Goal: Task Accomplishment & Management: Use online tool/utility

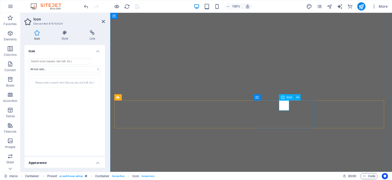
select select "xMidYMid"
select select "rem"
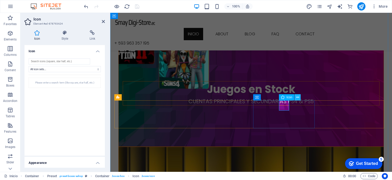
click at [300, 97] on button at bounding box center [298, 97] width 6 height 6
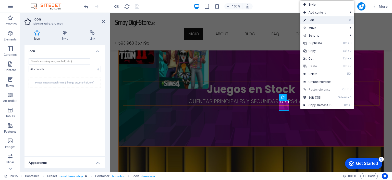
click at [328, 20] on link "⏎ Edit" at bounding box center [318, 20] width 34 height 8
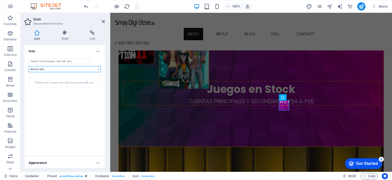
click at [93, 69] on select "All icon sets... IcoFont Ionicons FontAwesome Brands FontAwesome Duotone FontAw…" at bounding box center [65, 69] width 72 height 6
click at [29, 66] on select "All icon sets... IcoFont Ionicons FontAwesome Brands FontAwesome Duotone FontAw…" at bounding box center [65, 69] width 72 height 6
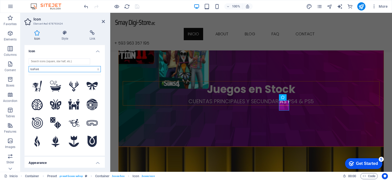
click at [97, 70] on select "All icon sets... IcoFont Ionicons FontAwesome Brands FontAwesome Duotone FontAw…" at bounding box center [65, 69] width 72 height 6
select select "ionicons"
click at [29, 66] on select "All icon sets... IcoFont Ionicons FontAwesome Brands FontAwesome Duotone FontAw…" at bounding box center [65, 69] width 72 height 6
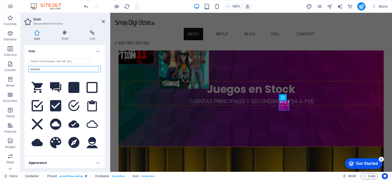
scroll to position [153, 0]
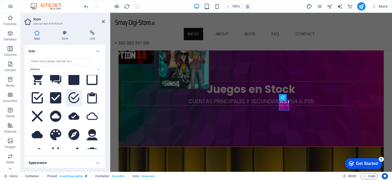
click at [74, 92] on icon at bounding box center [73, 97] width 11 height 11
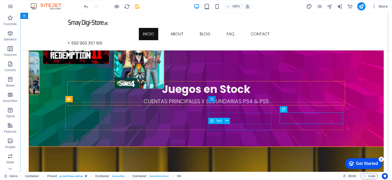
click at [227, 122] on icon at bounding box center [227, 120] width 3 height 5
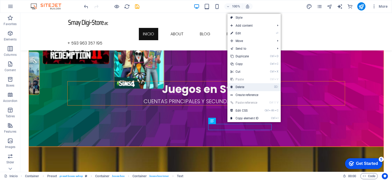
click at [254, 87] on link "⌦ Delete" at bounding box center [245, 87] width 34 height 8
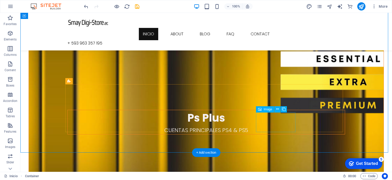
scroll to position [613, 0]
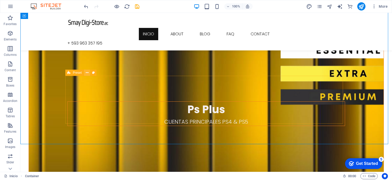
click at [87, 73] on icon at bounding box center [87, 72] width 3 height 5
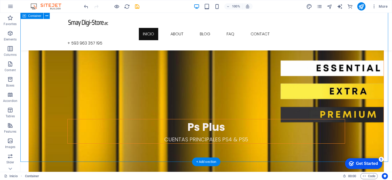
scroll to position [587, 0]
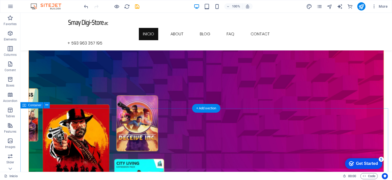
scroll to position [226, 0]
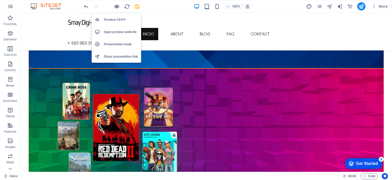
click at [116, 5] on icon "button" at bounding box center [117, 7] width 6 height 6
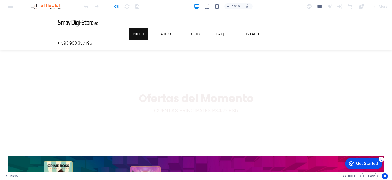
scroll to position [102, 0]
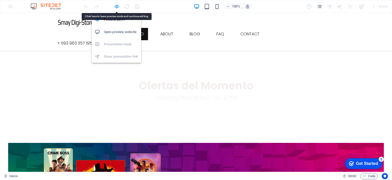
click at [117, 7] on icon "button" at bounding box center [117, 7] width 6 height 6
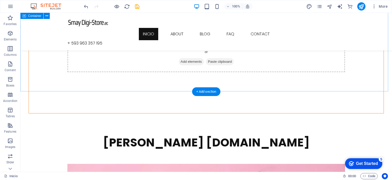
scroll to position [764, 0]
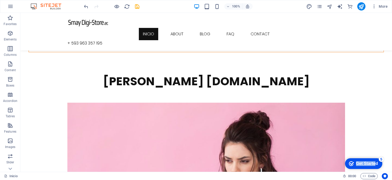
drag, startPoint x: 375, startPoint y: 163, endPoint x: 375, endPoint y: 134, distance: 29.9
click html "checkmark Get Started 5 First Steps in the Editor Let's guide you through the t…"
click at [363, 162] on div "Get Started" at bounding box center [367, 163] width 22 height 5
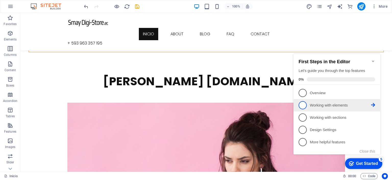
click at [302, 102] on span "2" at bounding box center [303, 105] width 8 height 8
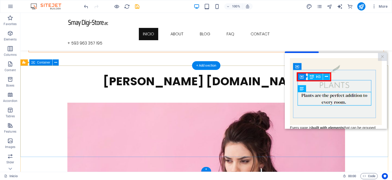
scroll to position [0, 0]
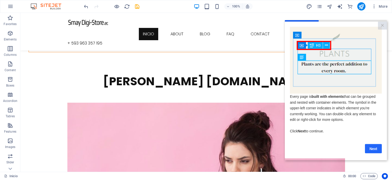
click at [371, 150] on link "Next" at bounding box center [373, 148] width 17 height 9
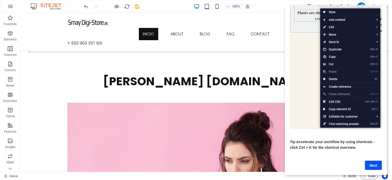
scroll to position [52, 0]
click at [371, 160] on link "Next" at bounding box center [373, 164] width 17 height 9
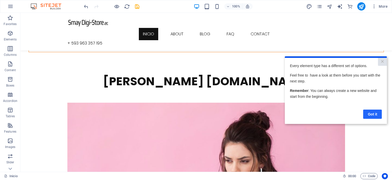
click at [369, 114] on link "Got it" at bounding box center [372, 113] width 19 height 9
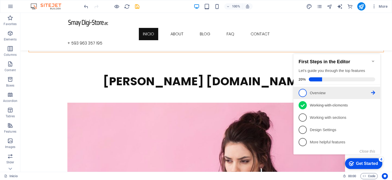
click at [303, 93] on span "1" at bounding box center [303, 93] width 8 height 8
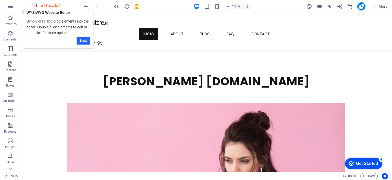
click at [84, 40] on link "Next" at bounding box center [84, 40] width 14 height 7
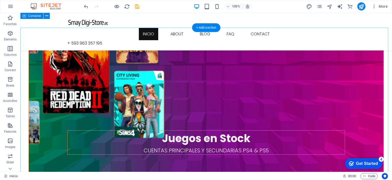
scroll to position [330, 0]
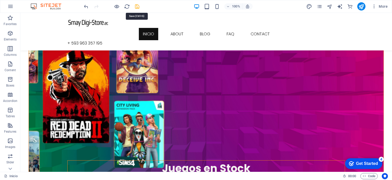
click at [136, 8] on icon "save" at bounding box center [137, 7] width 6 height 6
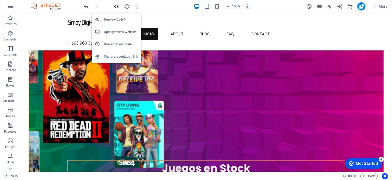
click at [116, 6] on icon "button" at bounding box center [117, 7] width 6 height 6
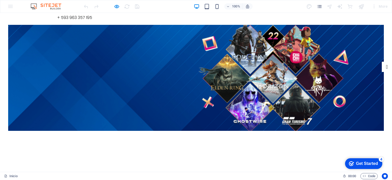
scroll to position [0, 0]
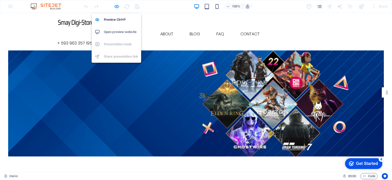
click at [118, 7] on icon "button" at bounding box center [117, 7] width 6 height 6
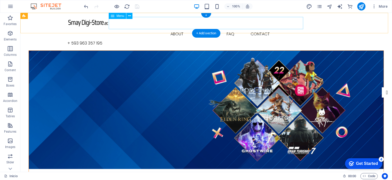
click at [179, 28] on nav "Inicio About Blog FAQ Contact" at bounding box center [206, 34] width 278 height 12
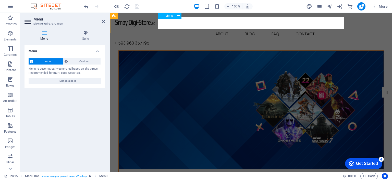
click at [223, 28] on nav "Inicio About Blog FAQ Contact" at bounding box center [251, 34] width 274 height 12
click at [44, 35] on h4 "Menu" at bounding box center [46, 35] width 42 height 11
click at [78, 62] on span "Custom" at bounding box center [84, 61] width 30 height 6
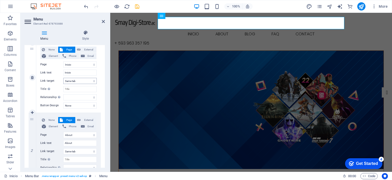
scroll to position [77, 0]
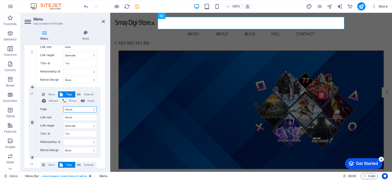
click at [75, 110] on select "Inicio About Blog FAQ Contact Legal notice Privacy Inicio" at bounding box center [79, 109] width 33 height 6
click at [78, 110] on select "Inicio About Blog FAQ Contact Legal notice Privacy Inicio" at bounding box center [79, 109] width 33 height 6
drag, startPoint x: 79, startPoint y: 116, endPoint x: 62, endPoint y: 116, distance: 17.1
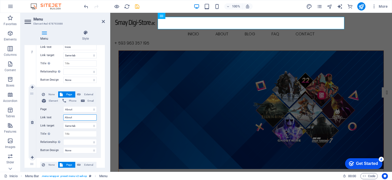
click at [62, 116] on div "Link text About" at bounding box center [68, 117] width 56 height 6
type input "Ofertas"
select select
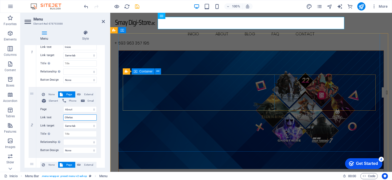
select select
type input "Ofertas"
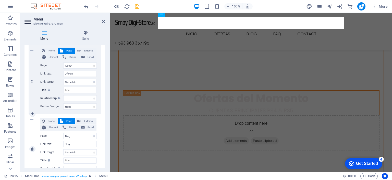
scroll to position [128, 0]
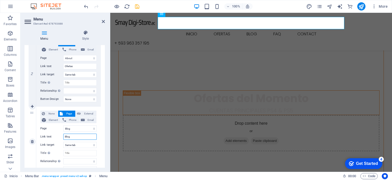
drag, startPoint x: 75, startPoint y: 137, endPoint x: 57, endPoint y: 137, distance: 17.6
click at [57, 137] on div "Link text Blog" at bounding box center [68, 136] width 56 height 6
type input "Stock"
select select
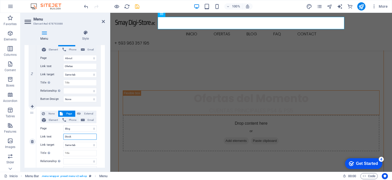
select select
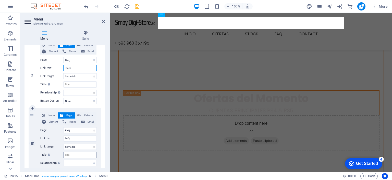
scroll to position [204, 0]
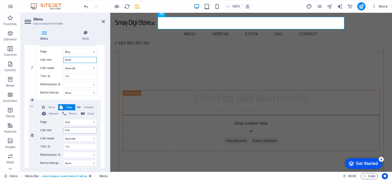
type input "Stock"
drag, startPoint x: 81, startPoint y: 131, endPoint x: 60, endPoint y: 131, distance: 20.4
click at [60, 131] on div "Link text FAQ" at bounding box center [68, 130] width 56 height 6
type input "Ps PL"
select select
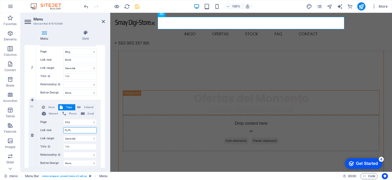
select select
type input "Ps P"
select select
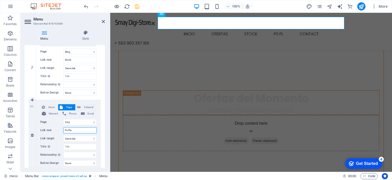
type input "Ps Plus"
select select
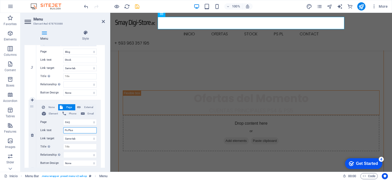
select select
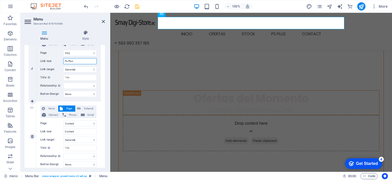
scroll to position [281, 0]
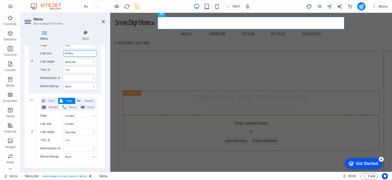
type input "Ps Plus"
drag, startPoint x: 80, startPoint y: 124, endPoint x: 59, endPoint y: 124, distance: 20.4
click at [59, 124] on div "Link text Contact" at bounding box center [68, 124] width 56 height 6
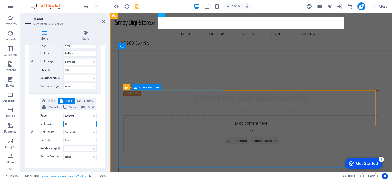
type input "c"
select select
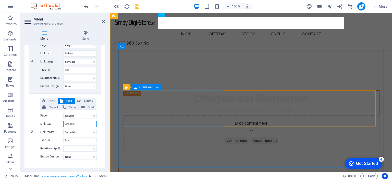
select select
type input "Contacto"
select select
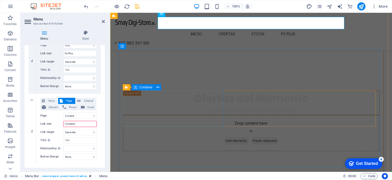
select select
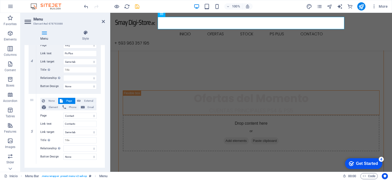
drag, startPoint x: 78, startPoint y: 124, endPoint x: 56, endPoint y: 123, distance: 22.7
click at [54, 123] on div "Link text Contacto" at bounding box center [68, 124] width 56 height 6
type input "V"
select select
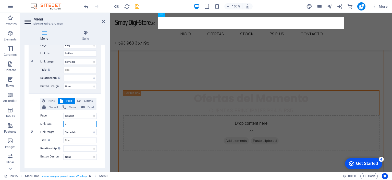
select select
type input "Vs"
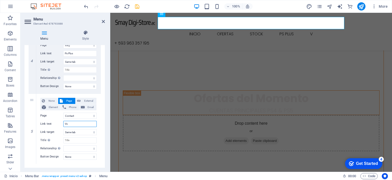
select select
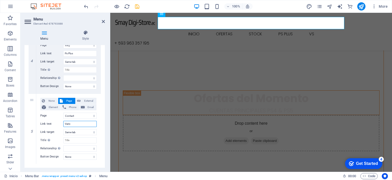
type input "Varios"
select select
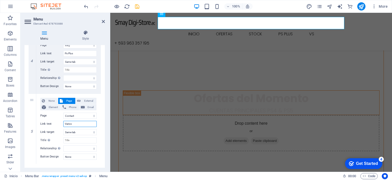
select select
type input "Varios"
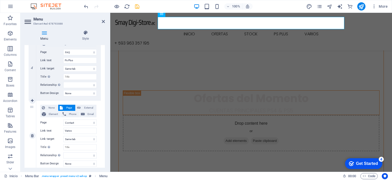
scroll to position [291, 0]
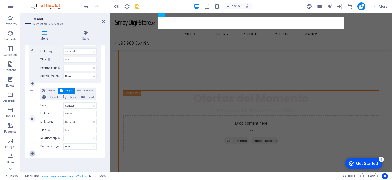
click at [32, 153] on icon at bounding box center [32, 153] width 3 height 4
select select
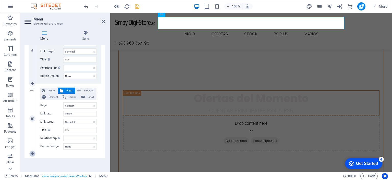
select select
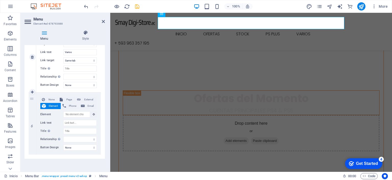
scroll to position [353, 0]
click at [78, 129] on input "Title Additional link description, should not be the same as the link text. The…" at bounding box center [79, 130] width 33 height 6
click at [81, 121] on input "Link text" at bounding box center [79, 122] width 33 height 6
click at [81, 128] on input "Title Additional link description, should not be the same as the link text. The…" at bounding box center [79, 130] width 33 height 6
type input "pre"
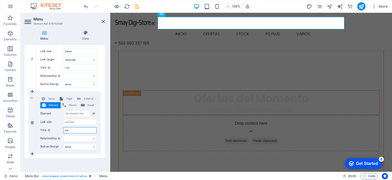
select select
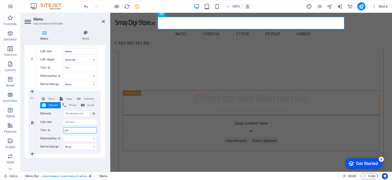
select select
type input "preventas"
select select
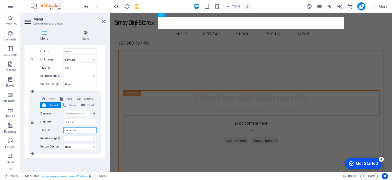
select select
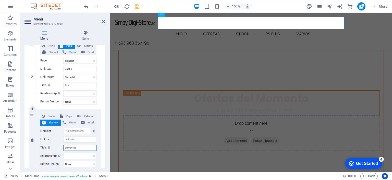
scroll to position [328, 0]
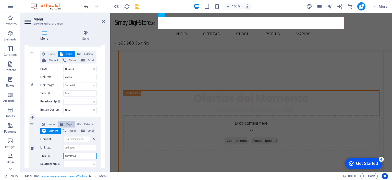
type input "preventas"
click at [68, 123] on span "Page" at bounding box center [68, 124] width 9 height 6
select select
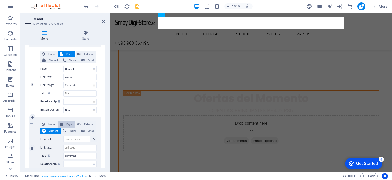
select select
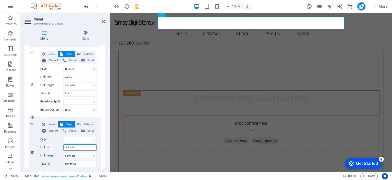
click at [79, 146] on input "Link text" at bounding box center [79, 147] width 33 height 6
type input "pre"
select select
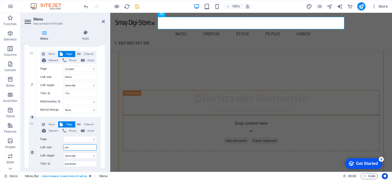
select select
type input "preenta"
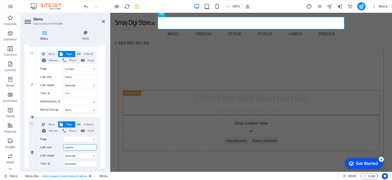
select select
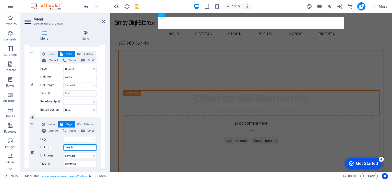
select select
type input "pree"
select select
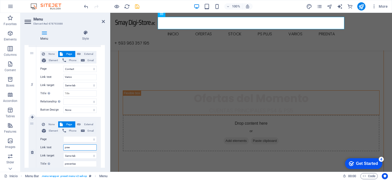
select select
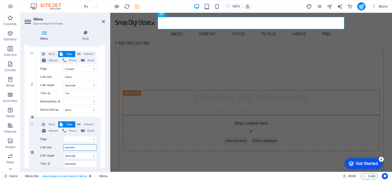
type input "preventas"
select select
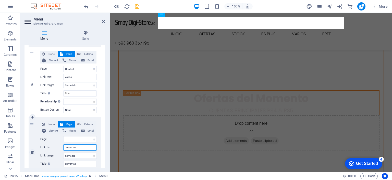
select select
type input "preventas"
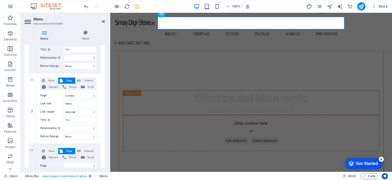
scroll to position [302, 0]
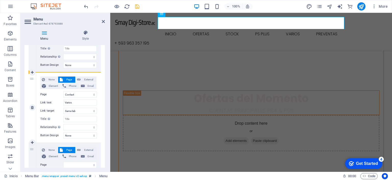
drag, startPoint x: 32, startPoint y: 148, endPoint x: 30, endPoint y: 79, distance: 68.7
click at [30, 79] on div "1 None Page External Element Phone Email Page Inicio About Blog FAQ Contact Leg…" at bounding box center [65, 1] width 72 height 421
select select
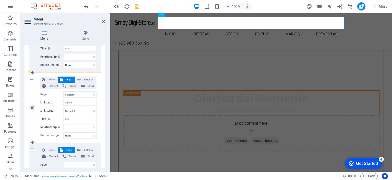
select select
type input "preventas"
select select
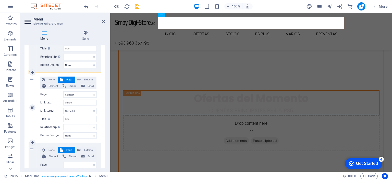
select select "4"
type input "Varios"
select select
click at [373, 30] on div "Inicio Ofertas Stock Ps Plus preventas Varios + 593 963 357 195" at bounding box center [251, 32] width 282 height 38
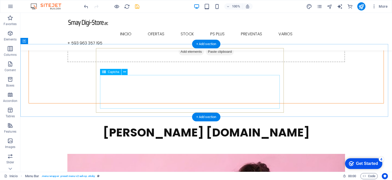
scroll to position [764, 0]
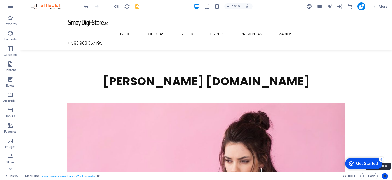
click at [386, 176] on icon "Usercentrics" at bounding box center [385, 176] width 4 height 4
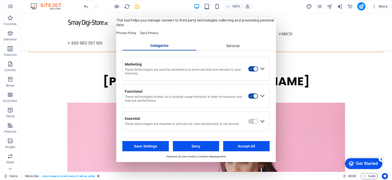
scroll to position [13, 0]
click at [233, 48] on div "Services" at bounding box center [233, 45] width 74 height 9
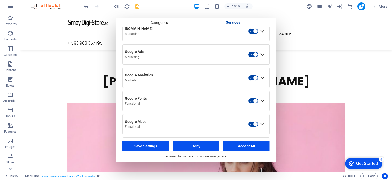
scroll to position [0, 0]
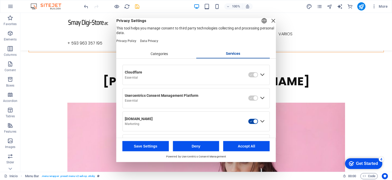
drag, startPoint x: 133, startPoint y: 26, endPoint x: 153, endPoint y: 26, distance: 20.4
click at [153, 23] on span "Privacy Settings" at bounding box center [196, 20] width 160 height 5
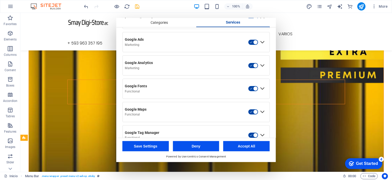
scroll to position [559, 0]
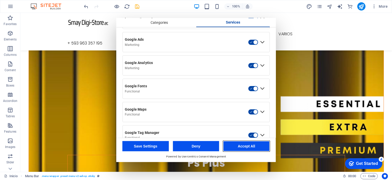
click at [245, 145] on button "Accept All" at bounding box center [246, 146] width 46 height 10
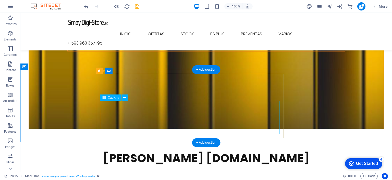
scroll to position [764, 0]
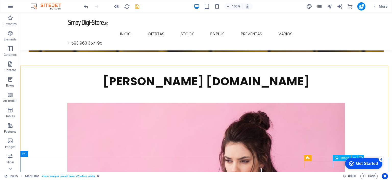
click at [338, 159] on icon at bounding box center [337, 157] width 4 height 6
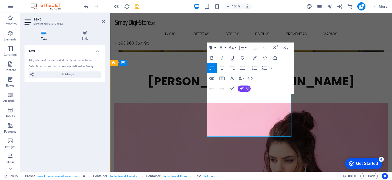
scroll to position [760, 0]
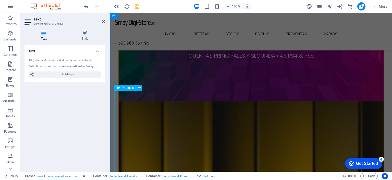
scroll to position [428, 0]
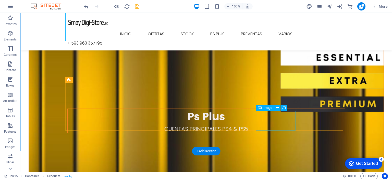
scroll to position [631, 0]
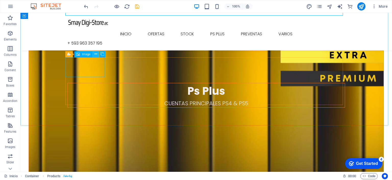
click at [97, 54] on icon at bounding box center [95, 53] width 3 height 5
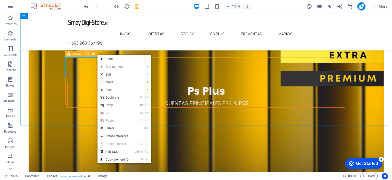
click at [86, 54] on icon at bounding box center [87, 53] width 3 height 5
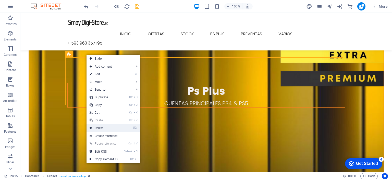
click at [114, 124] on link "⌦ Delete" at bounding box center [104, 128] width 34 height 8
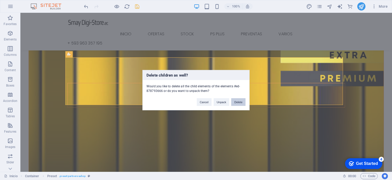
click at [236, 101] on button "Delete" at bounding box center [238, 102] width 14 height 8
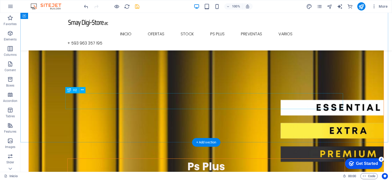
scroll to position [555, 0]
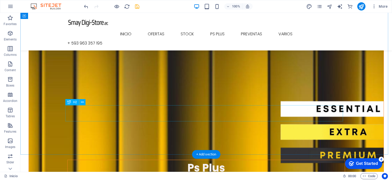
click at [83, 102] on icon at bounding box center [82, 101] width 3 height 5
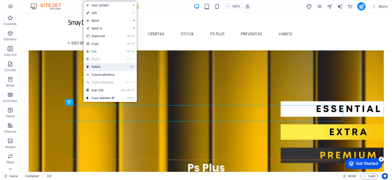
click at [103, 68] on link "⌦ Delete" at bounding box center [101, 67] width 34 height 8
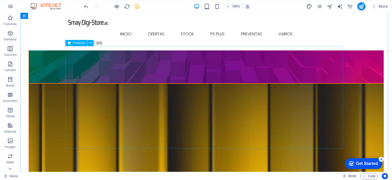
scroll to position [452, 0]
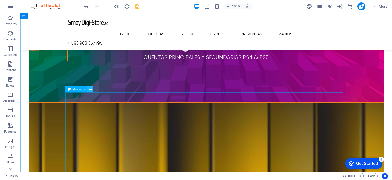
click at [90, 90] on icon at bounding box center [90, 89] width 3 height 5
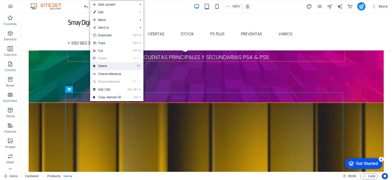
click at [112, 65] on link "⌦ Delete" at bounding box center [107, 66] width 34 height 8
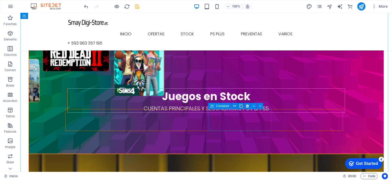
scroll to position [427, 0]
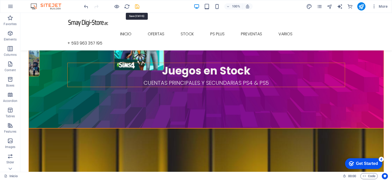
click at [134, 6] on icon "save" at bounding box center [137, 7] width 6 height 6
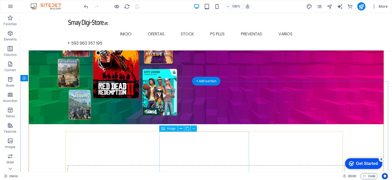
scroll to position [306, 0]
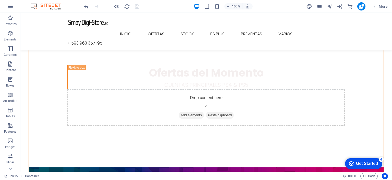
scroll to position [0, 0]
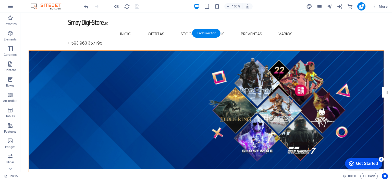
click at [147, 55] on figure at bounding box center [206, 110] width 355 height 118
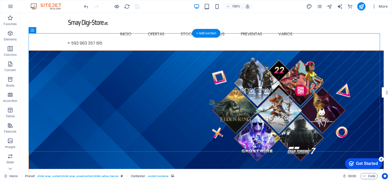
click at [365, 58] on figure at bounding box center [206, 110] width 355 height 118
click at [362, 77] on figure at bounding box center [206, 110] width 355 height 118
click at [321, 9] on icon "pages" at bounding box center [320, 7] width 6 height 6
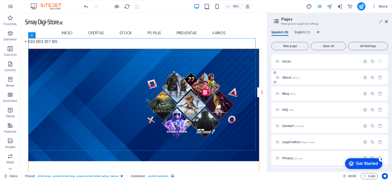
click at [291, 77] on span "About /about" at bounding box center [290, 77] width 17 height 4
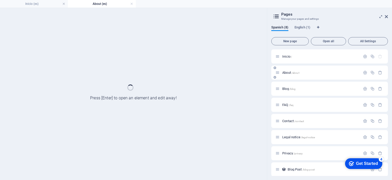
click at [291, 77] on div "About /about" at bounding box center [329, 72] width 117 height 14
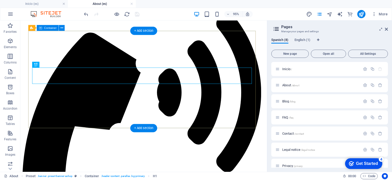
scroll to position [77, 0]
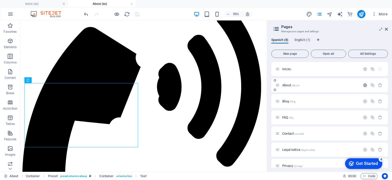
click at [364, 85] on icon "button" at bounding box center [365, 85] width 4 height 4
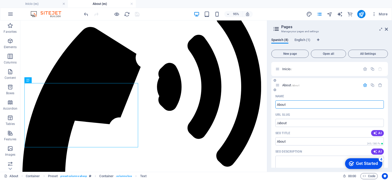
drag, startPoint x: 289, startPoint y: 105, endPoint x: 273, endPoint y: 104, distance: 15.1
type input "Ofer"
type input "/ofer"
type input "Ofer"
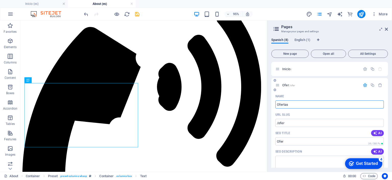
type input "Ofertas"
type input "/ofertas"
type input "Ofertas"
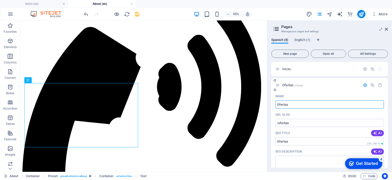
click at [319, 89] on div "Ofertas /ofertas" at bounding box center [329, 85] width 117 height 14
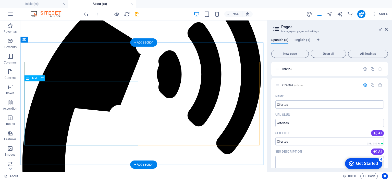
scroll to position [77, 0]
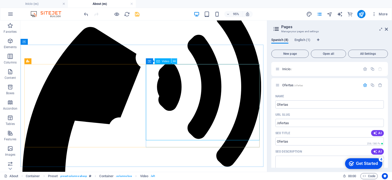
click at [173, 61] on button at bounding box center [174, 61] width 6 height 6
click at [379, 86] on icon "button" at bounding box center [380, 85] width 4 height 4
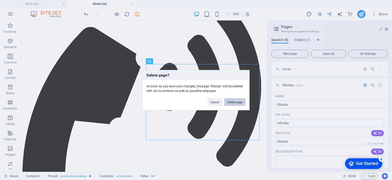
click at [239, 103] on button "Delete page" at bounding box center [234, 102] width 21 height 8
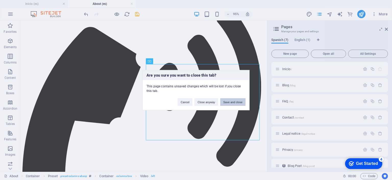
click at [239, 103] on button "Save and close" at bounding box center [232, 102] width 25 height 8
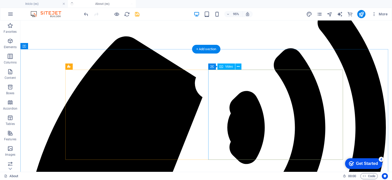
scroll to position [74, 0]
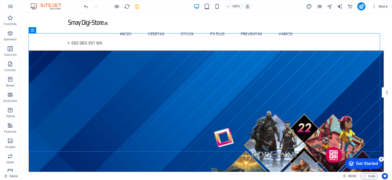
click at [320, 7] on icon "pages" at bounding box center [320, 7] width 6 height 6
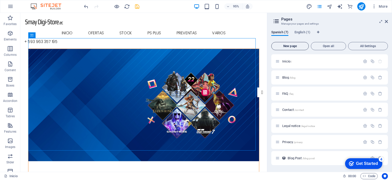
click at [293, 45] on span "New page" at bounding box center [290, 45] width 33 height 3
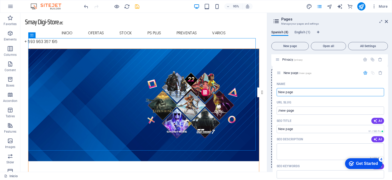
drag, startPoint x: 279, startPoint y: 92, endPoint x: 281, endPoint y: 71, distance: 21.3
click at [281, 71] on div "Inicio / Blog /blog FAQ /faq Contact /contact Legal notice /legal-notice Privac…" at bounding box center [329, 124] width 117 height 305
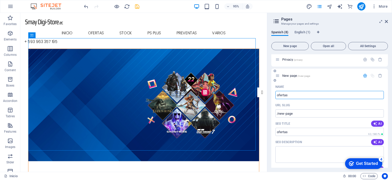
type input "ofertas"
type input "/ofertas"
type input "ofertas"
click at [298, 75] on span "/ofertas" at bounding box center [298, 75] width 9 height 3
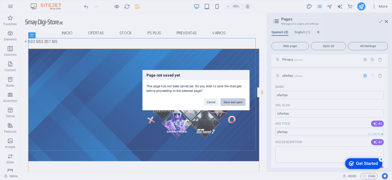
click at [236, 101] on button "Save and open" at bounding box center [233, 102] width 25 height 8
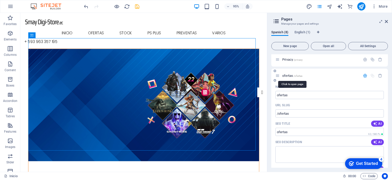
click at [300, 75] on span "/ofertas" at bounding box center [298, 75] width 9 height 3
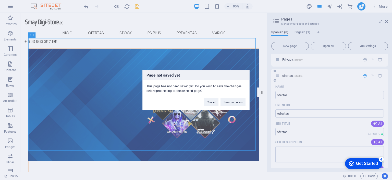
click at [300, 75] on div "Page not saved yet This page has not been saved yet. Do you wish to save the ch…" at bounding box center [196, 90] width 392 height 180
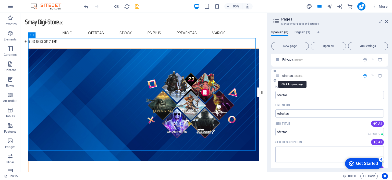
click at [300, 75] on span "/ofertas" at bounding box center [298, 75] width 9 height 3
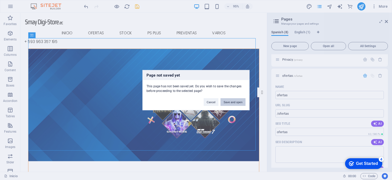
click at [242, 101] on button "Save and open" at bounding box center [233, 102] width 25 height 8
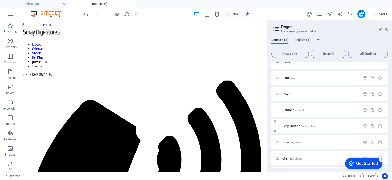
scroll to position [0, 0]
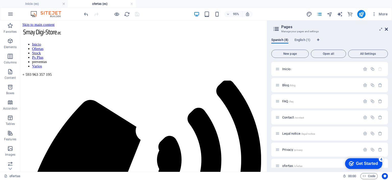
click at [387, 28] on icon at bounding box center [386, 29] width 3 height 4
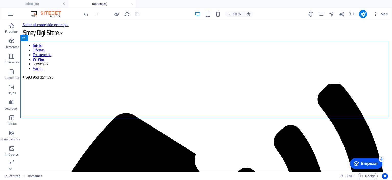
click at [137, 14] on div at bounding box center [111, 14] width 57 height 8
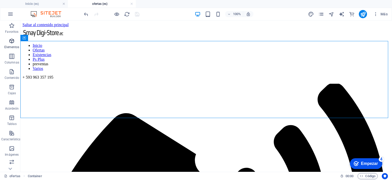
click at [10, 42] on icon "button" at bounding box center [12, 41] width 6 height 6
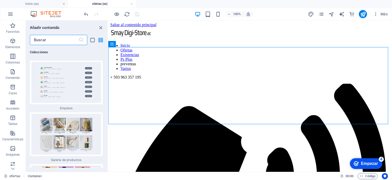
scroll to position [9544, 0]
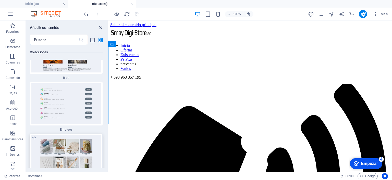
click at [74, 135] on img at bounding box center [66, 155] width 70 height 41
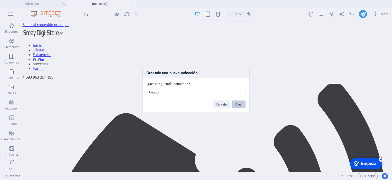
click at [240, 103] on font "Crear" at bounding box center [238, 103] width 7 height 3
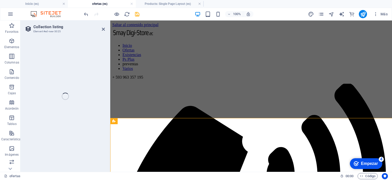
select select "68b61339fff131d984076b06"
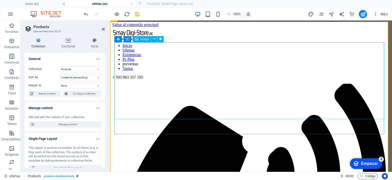
select select "createdAt_DESC"
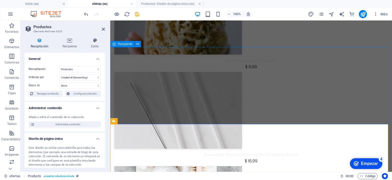
scroll to position [0, 0]
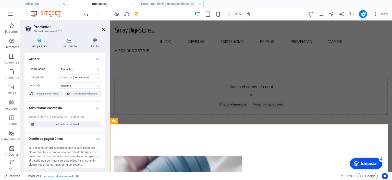
click at [103, 29] on icon at bounding box center [103, 29] width 3 height 4
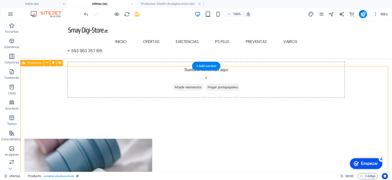
scroll to position [77, 0]
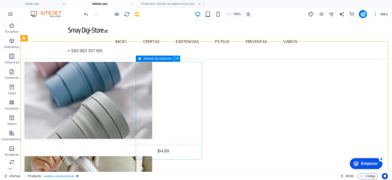
click at [176, 59] on icon at bounding box center [177, 58] width 3 height 5
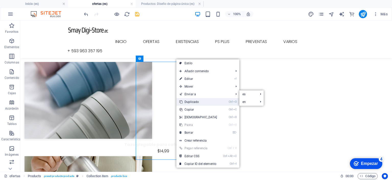
click at [198, 103] on font "Duplicado" at bounding box center [192, 102] width 14 height 4
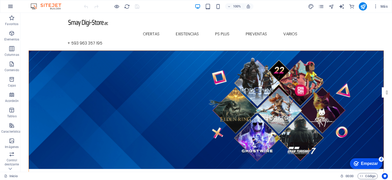
click at [9, 7] on icon "button" at bounding box center [10, 6] width 6 height 6
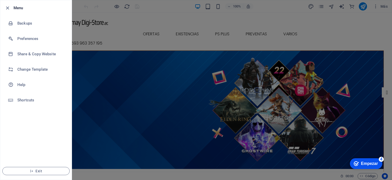
click at [198, 12] on div at bounding box center [196, 90] width 392 height 180
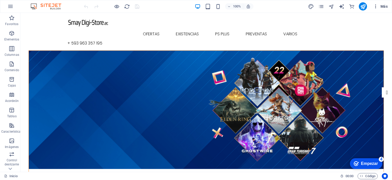
click at [374, 7] on icon "button" at bounding box center [375, 6] width 5 height 5
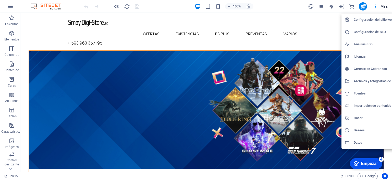
click at [383, 7] on div at bounding box center [196, 90] width 392 height 180
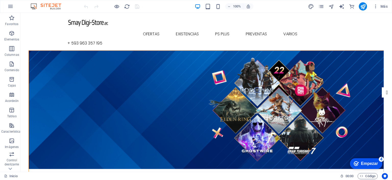
click at [383, 7] on font "Más" at bounding box center [384, 6] width 7 height 4
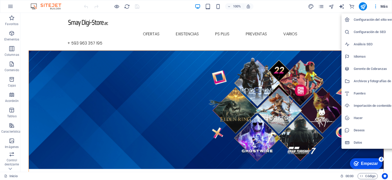
click at [10, 9] on div at bounding box center [196, 90] width 392 height 180
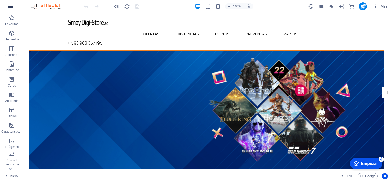
click at [10, 8] on icon "button" at bounding box center [10, 6] width 6 height 6
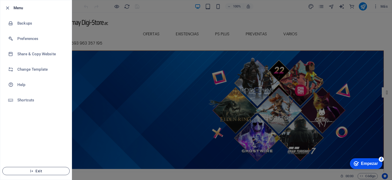
click at [40, 170] on span "Exit" at bounding box center [36, 171] width 59 height 4
